Goal: Complete application form

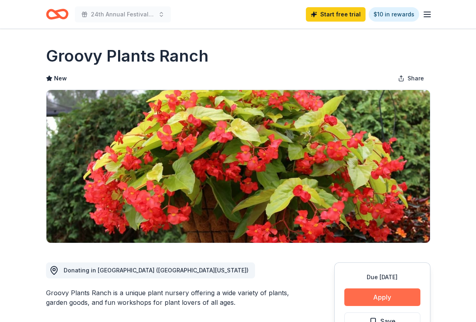
click at [376, 297] on button "Apply" at bounding box center [383, 298] width 76 height 18
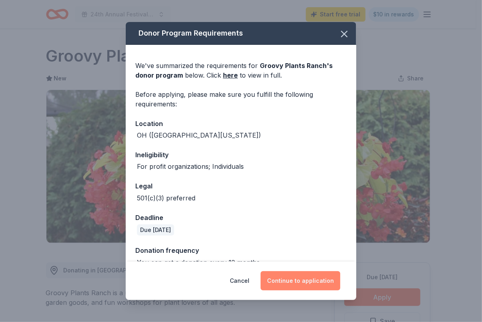
click at [309, 283] on button "Continue to application" at bounding box center [301, 281] width 80 height 19
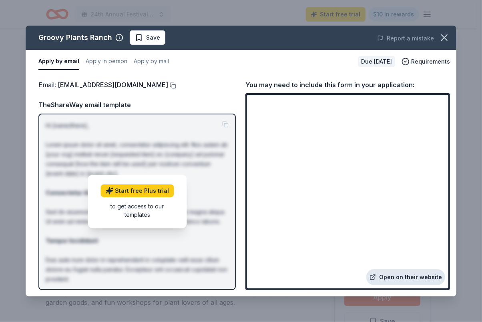
click at [407, 279] on link "Open on their website" at bounding box center [406, 278] width 79 height 16
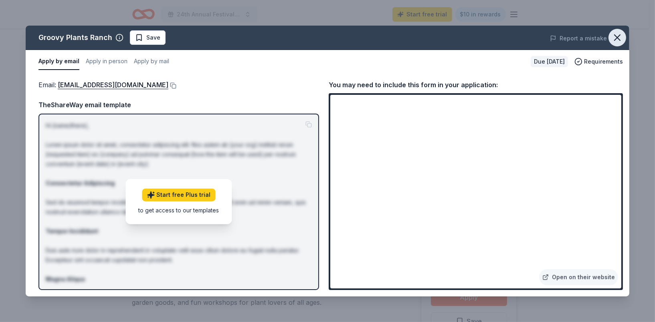
click at [476, 41] on icon "button" at bounding box center [616, 37] width 11 height 11
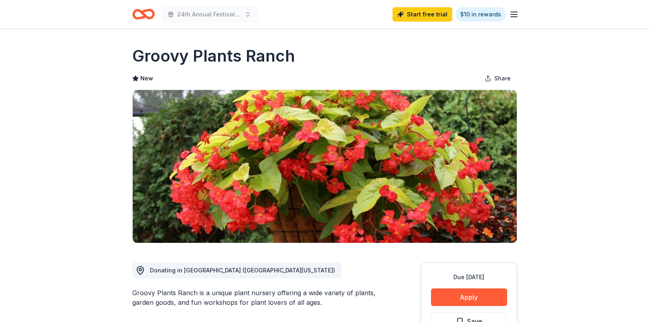
click at [144, 14] on icon "Home" at bounding box center [147, 14] width 12 height 8
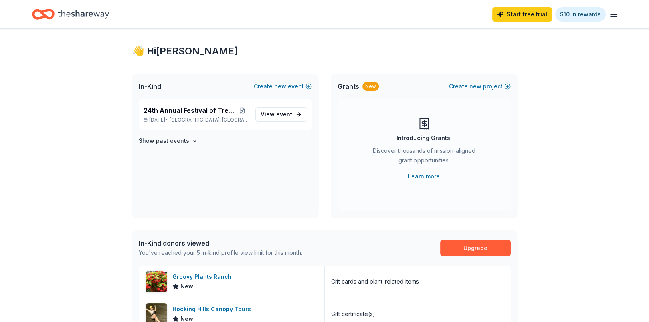
scroll to position [7, 0]
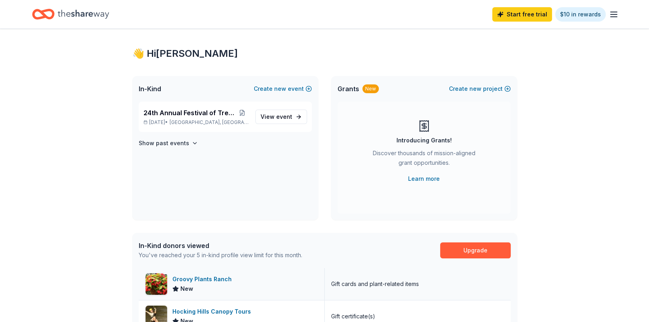
click at [194, 278] on div "Groovy Plants Ranch" at bounding box center [203, 280] width 62 height 10
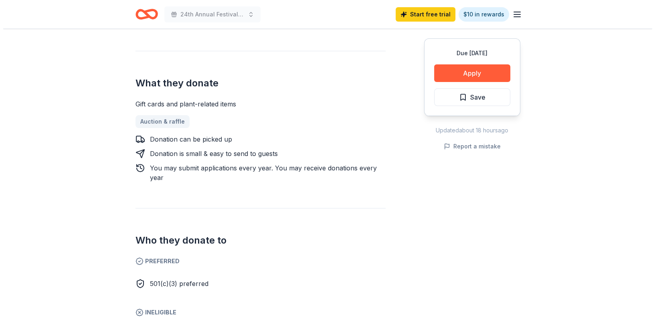
scroll to position [280, 0]
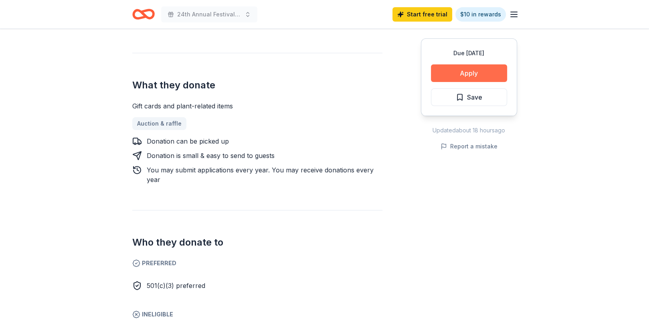
click at [482, 74] on button "Apply" at bounding box center [469, 73] width 76 height 18
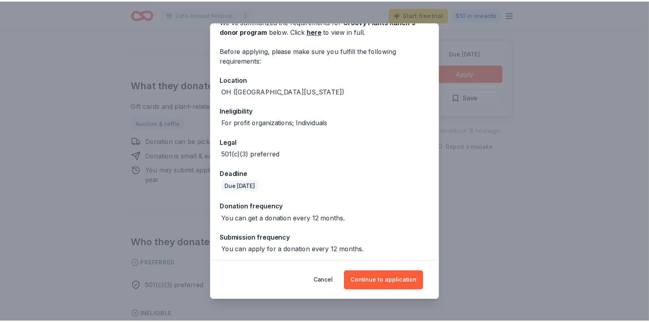
scroll to position [46, 0]
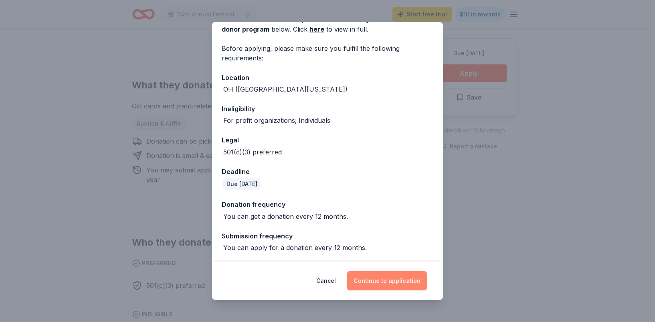
click at [391, 288] on button "Continue to application" at bounding box center [387, 281] width 80 height 19
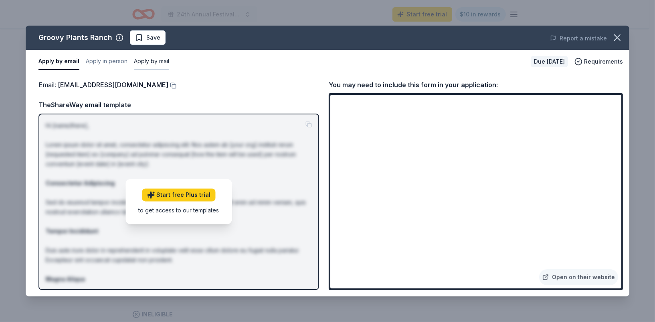
click at [157, 60] on button "Apply by mail" at bounding box center [151, 61] width 35 height 17
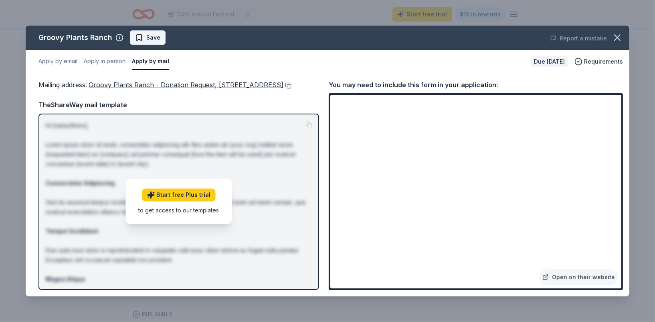
click at [135, 38] on span "Save" at bounding box center [147, 38] width 25 height 10
click at [617, 37] on icon "button" at bounding box center [617, 38] width 6 height 6
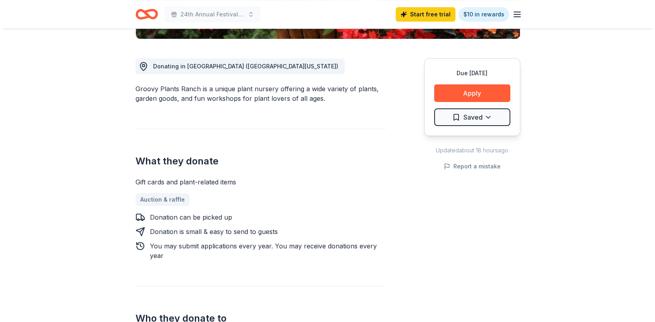
scroll to position [203, 0]
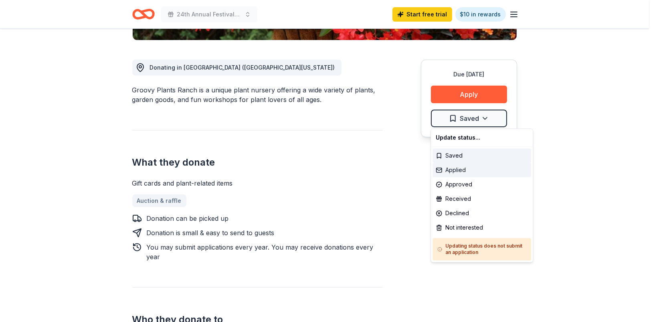
click at [452, 174] on div "Applied" at bounding box center [481, 170] width 99 height 14
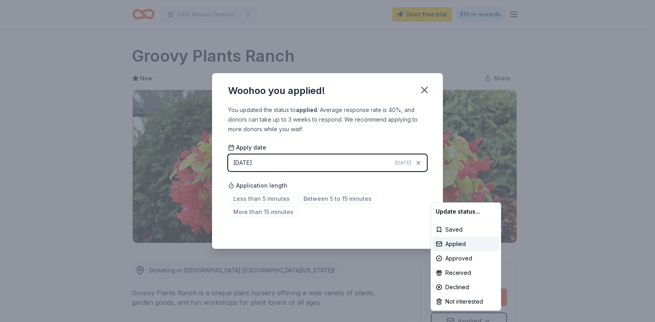
click at [280, 202] on html "24th Annual Festival of Trees Gala Start free trial $10 in rewards Due in 47 da…" at bounding box center [327, 161] width 655 height 322
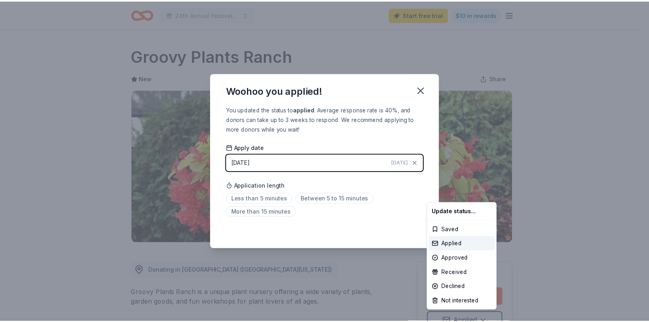
scroll to position [8, 0]
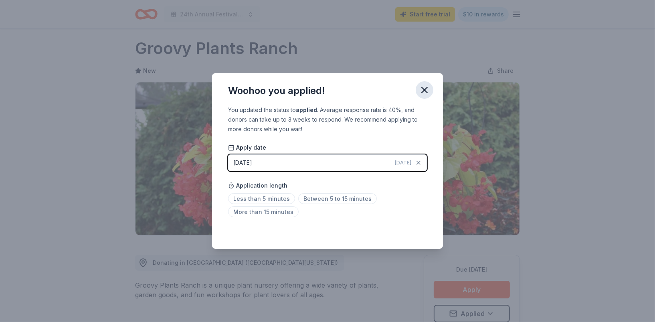
click at [425, 94] on icon "button" at bounding box center [424, 90] width 11 height 11
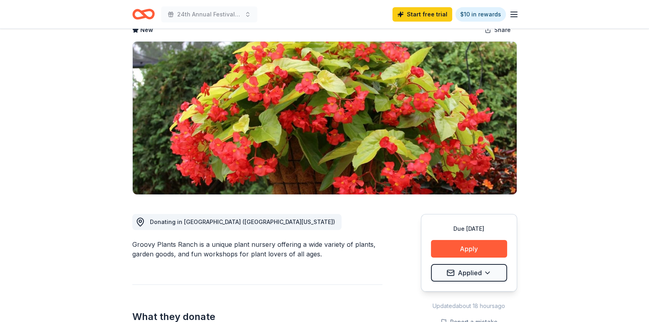
scroll to position [0, 0]
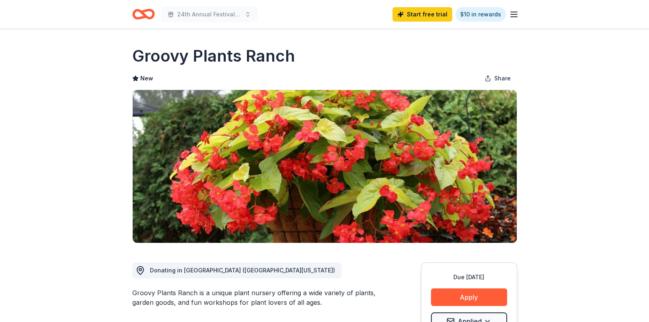
click at [144, 14] on icon "Home" at bounding box center [139, 14] width 12 height 8
